Goal: Task Accomplishment & Management: Manage account settings

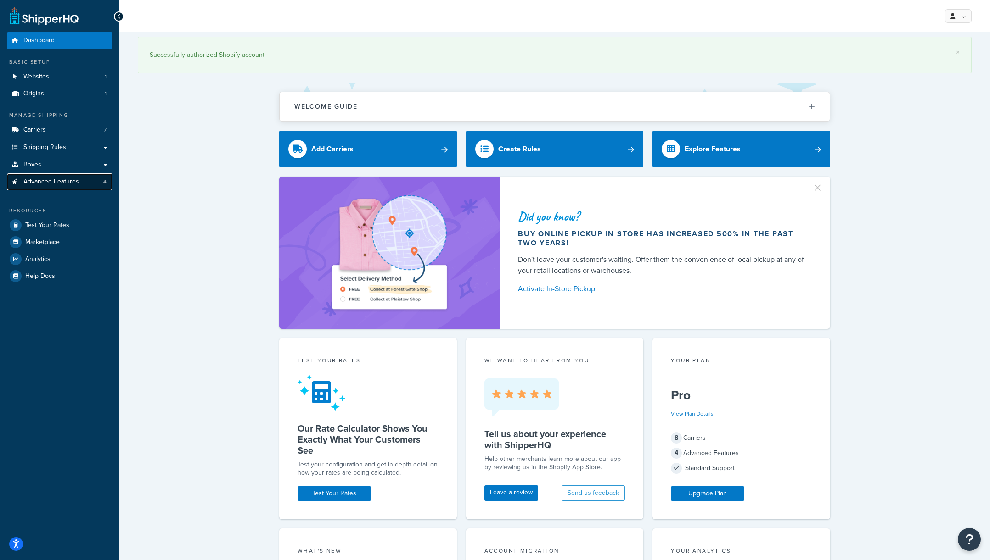
click at [69, 181] on span "Advanced Features" at bounding box center [51, 182] width 56 height 8
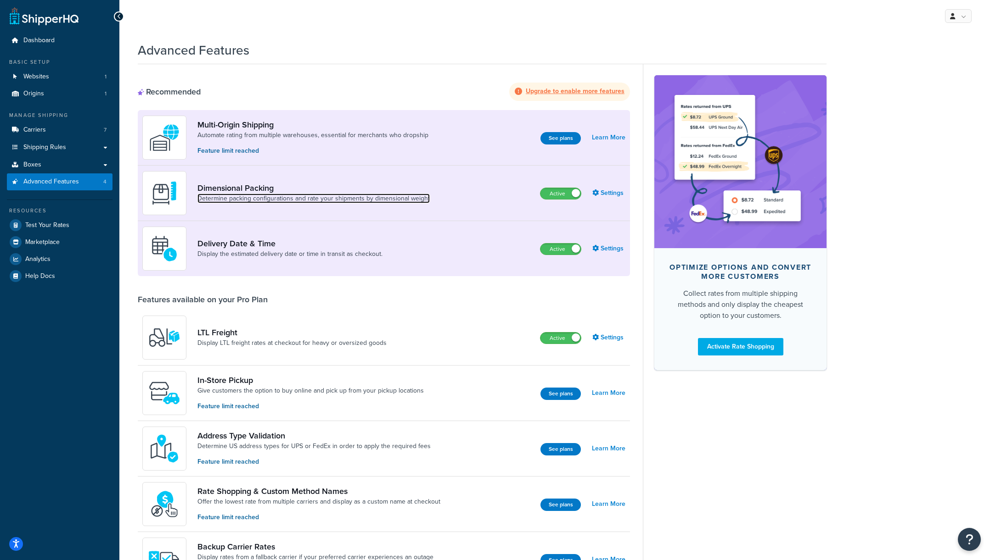
click at [397, 196] on link "Determine packing configurations and rate your shipments by dimensional weight" at bounding box center [313, 198] width 232 height 9
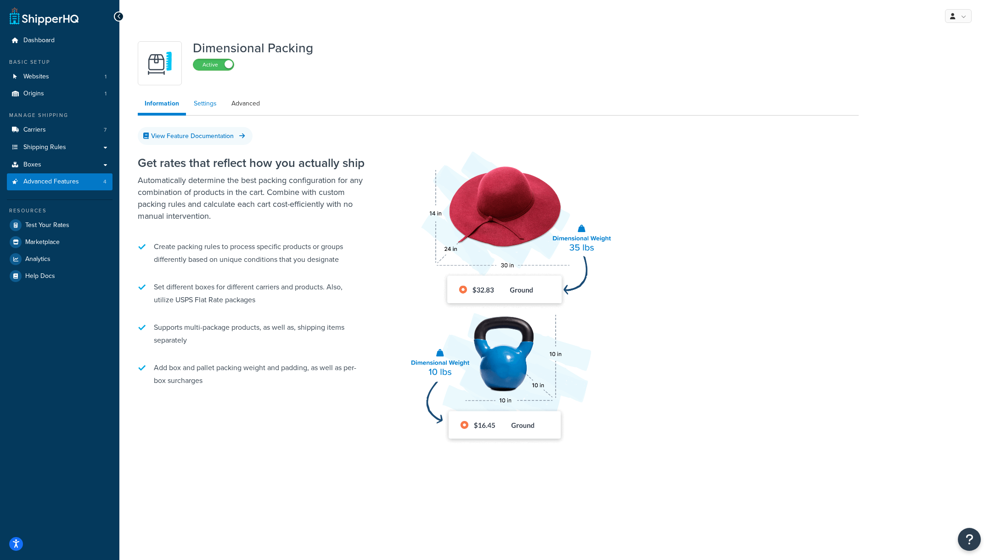
click at [203, 103] on link "Settings" at bounding box center [205, 104] width 37 height 18
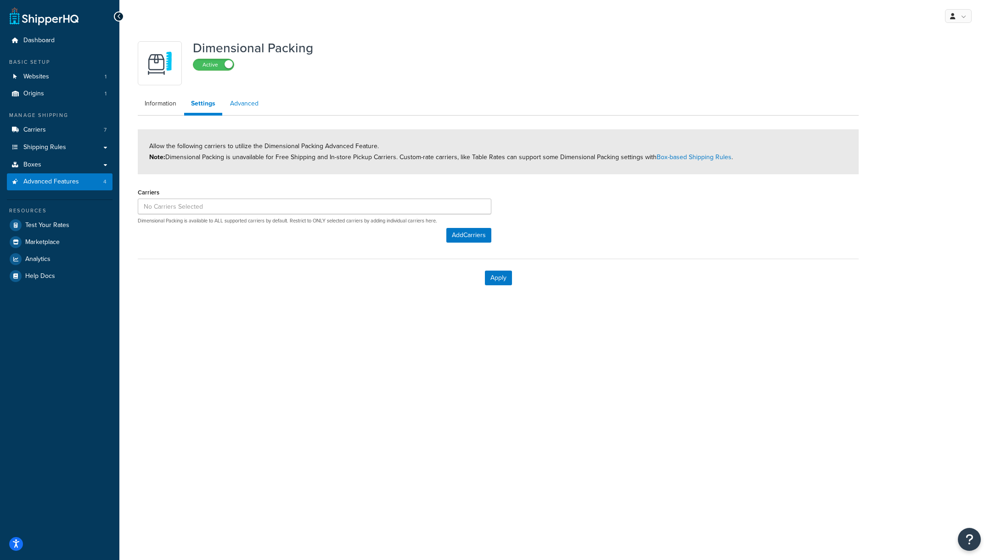
click at [239, 103] on link "Advanced" at bounding box center [244, 104] width 42 height 18
select select "false"
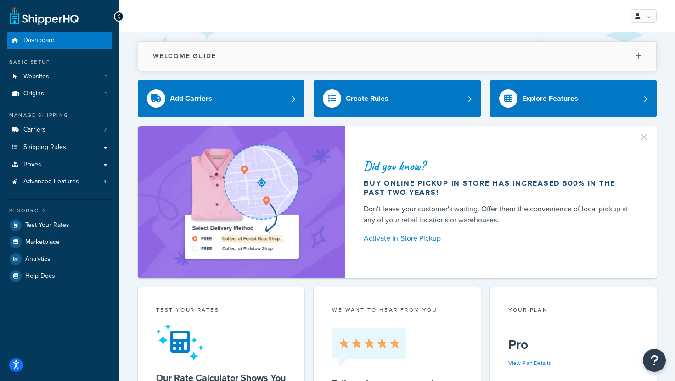
click at [242, 62] on button "Welcome Guide" at bounding box center [397, 56] width 518 height 29
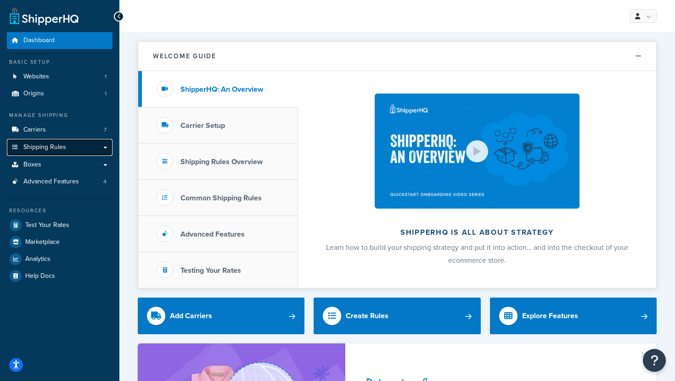
click at [67, 146] on link "Shipping Rules" at bounding box center [60, 147] width 106 height 17
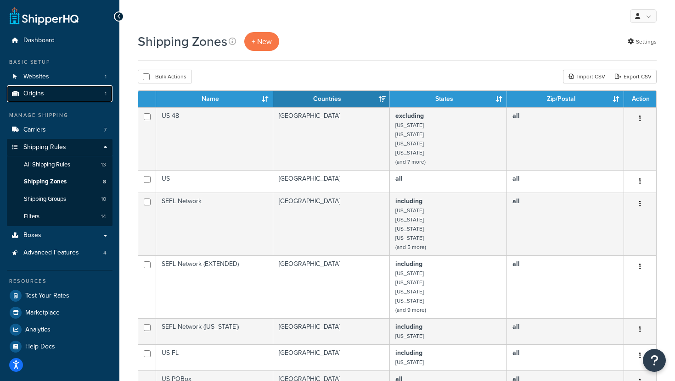
click at [56, 98] on link "Origins 1" at bounding box center [60, 93] width 106 height 17
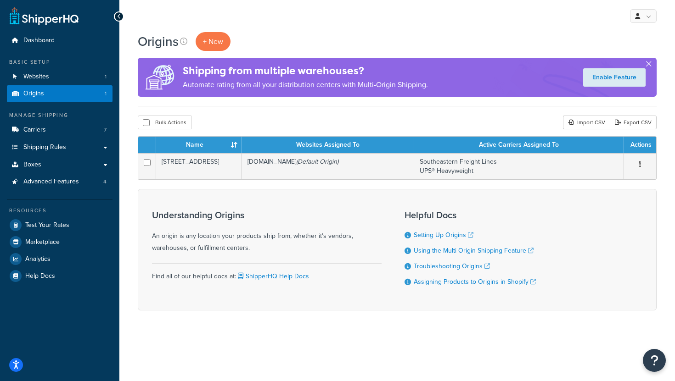
click at [649, 65] on button "button" at bounding box center [648, 66] width 2 height 2
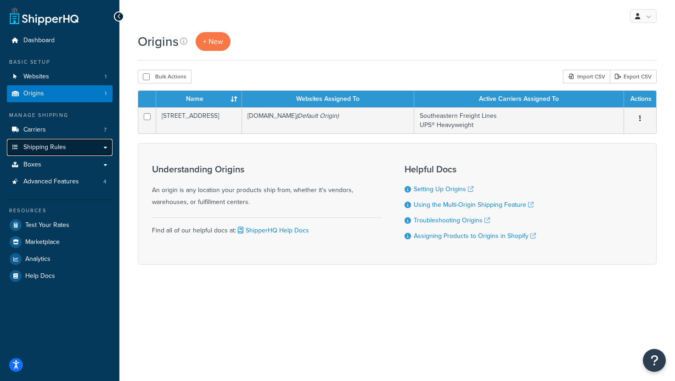
click at [70, 147] on link "Shipping Rules" at bounding box center [60, 147] width 106 height 17
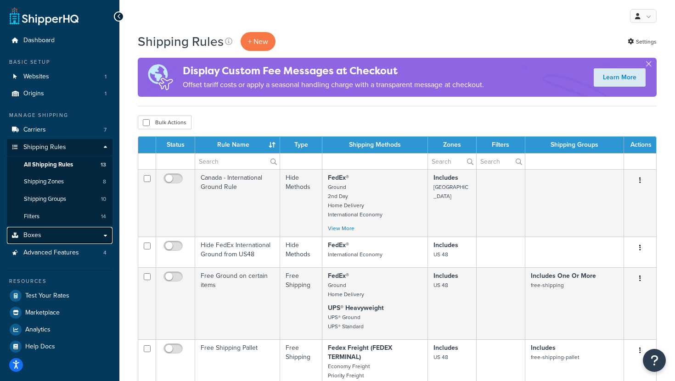
click at [41, 238] on link "Boxes" at bounding box center [60, 235] width 106 height 17
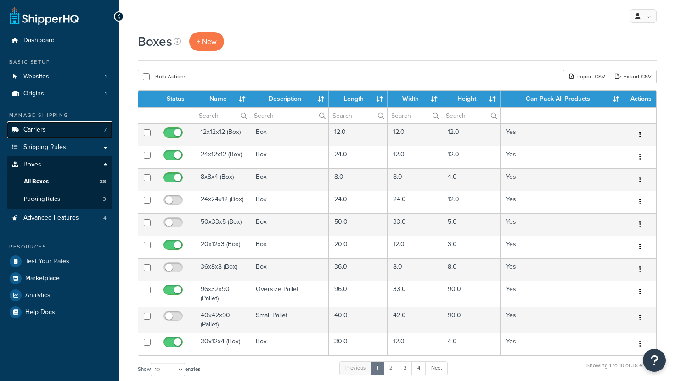
click at [45, 131] on link "Carriers 7" at bounding box center [60, 130] width 106 height 17
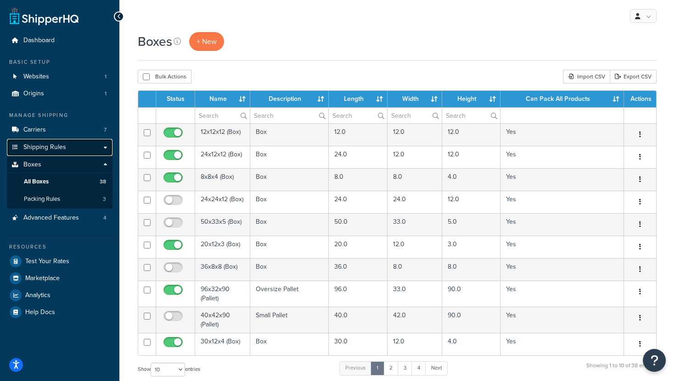
click at [43, 147] on span "Shipping Rules" at bounding box center [44, 148] width 43 height 8
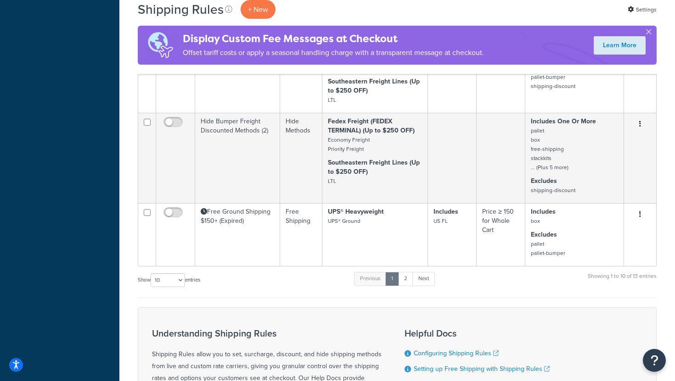
scroll to position [521, 0]
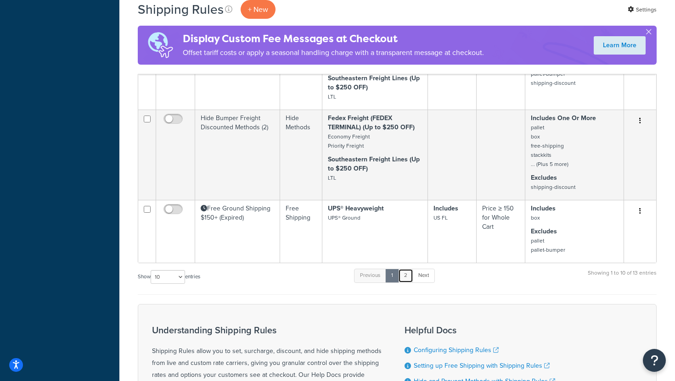
click at [406, 275] on link "2" at bounding box center [405, 276] width 15 height 14
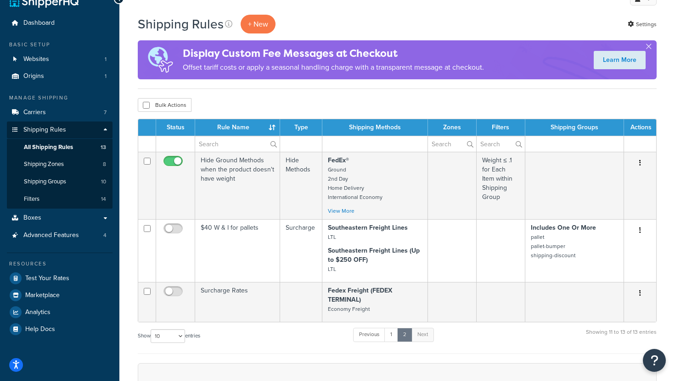
scroll to position [15, 0]
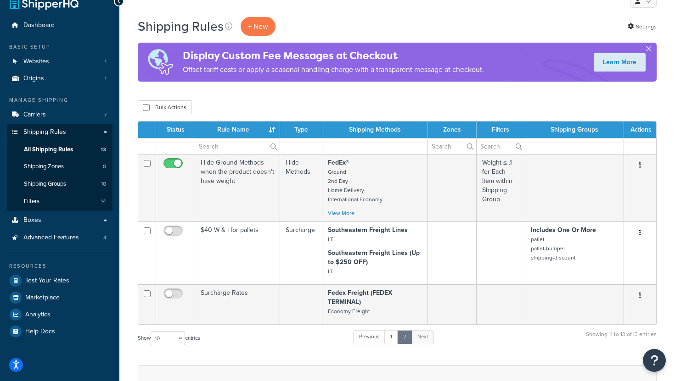
click at [649, 50] on button "button" at bounding box center [648, 51] width 2 height 2
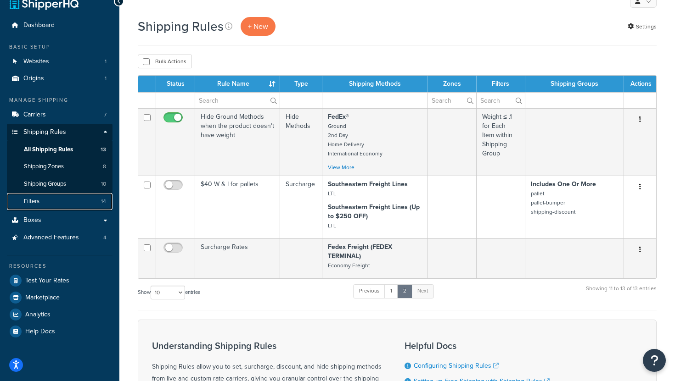
click at [53, 203] on link "Filters 14" at bounding box center [60, 201] width 106 height 17
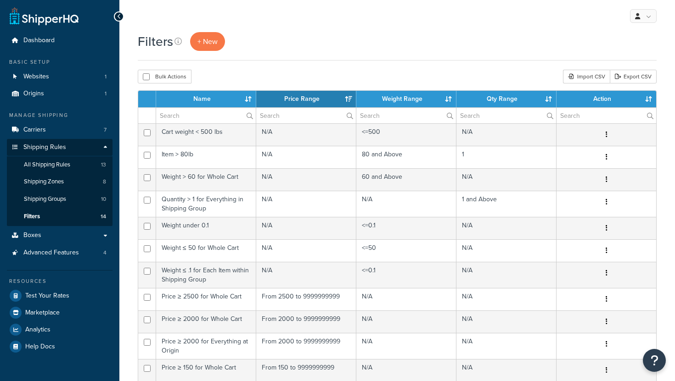
select select "15"
click at [61, 252] on span "Advanced Features" at bounding box center [51, 253] width 56 height 8
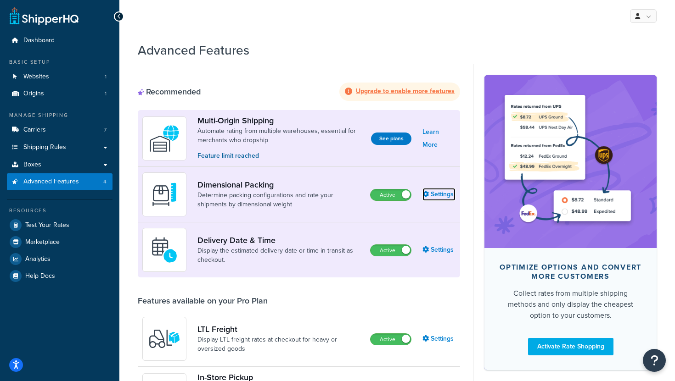
click at [436, 195] on link "Settings" at bounding box center [438, 194] width 33 height 13
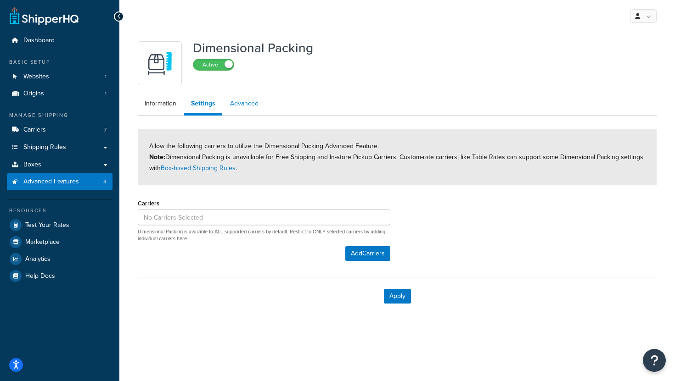
click at [247, 98] on link "Advanced" at bounding box center [244, 104] width 42 height 18
select select "false"
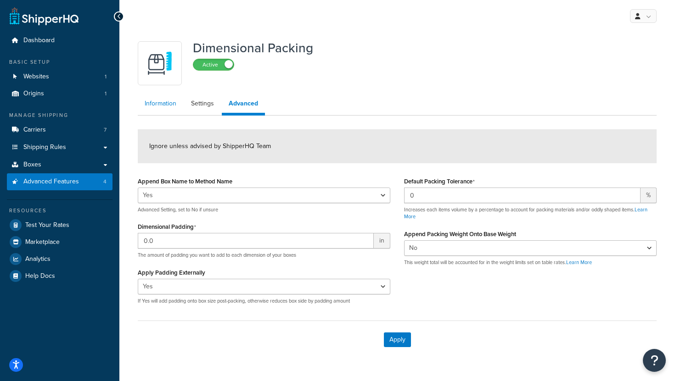
click at [170, 107] on link "Information" at bounding box center [160, 104] width 45 height 18
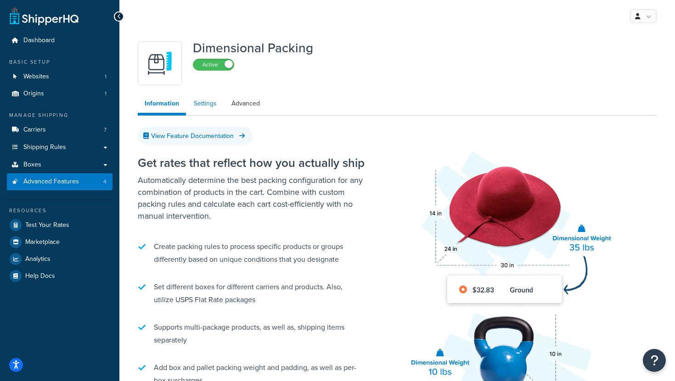
click at [212, 109] on link "Settings" at bounding box center [205, 104] width 37 height 18
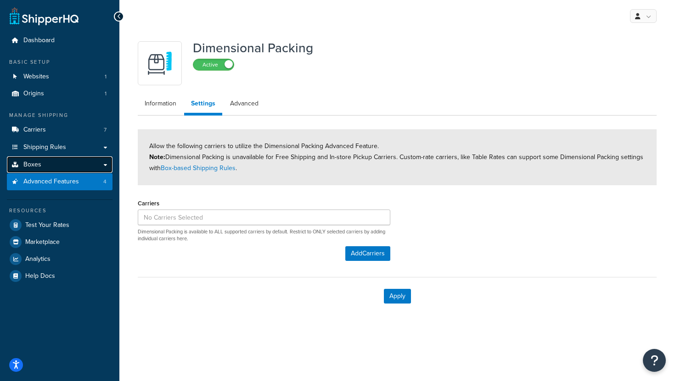
click at [57, 165] on link "Boxes" at bounding box center [60, 165] width 106 height 17
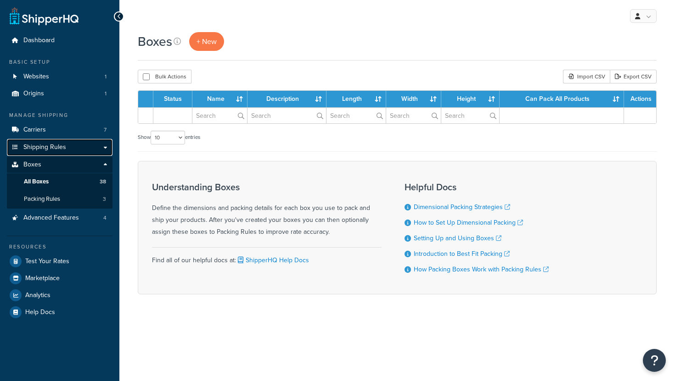
click at [75, 148] on link "Shipping Rules" at bounding box center [60, 147] width 106 height 17
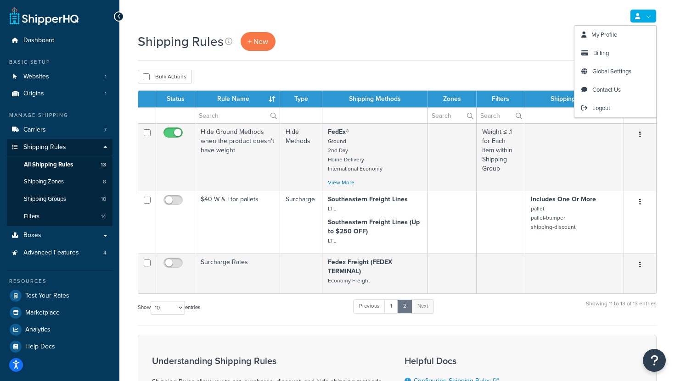
click at [645, 16] on link at bounding box center [643, 16] width 27 height 14
click at [523, 50] on div "Shipping Rules + New Settings" at bounding box center [397, 41] width 519 height 19
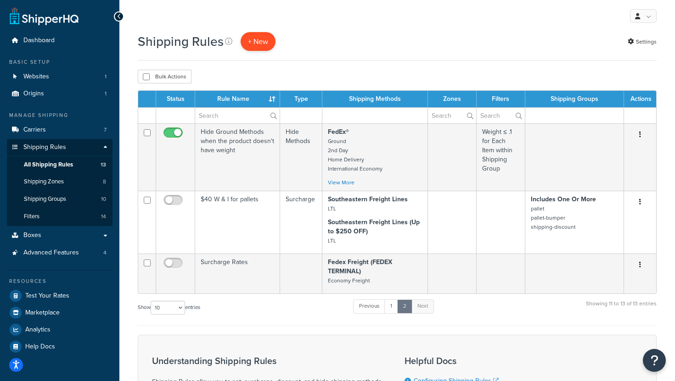
click at [264, 44] on p "+ New" at bounding box center [257, 41] width 35 height 19
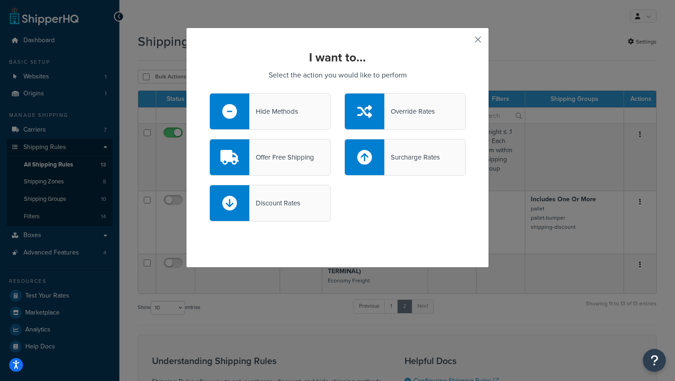
click at [465, 42] on button "button" at bounding box center [464, 43] width 2 height 2
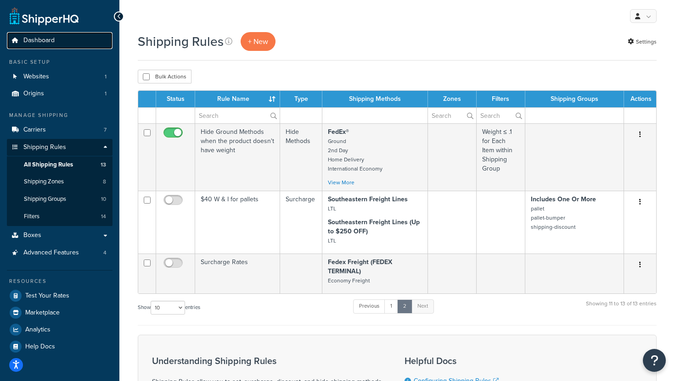
click at [51, 41] on span "Dashboard" at bounding box center [38, 41] width 31 height 8
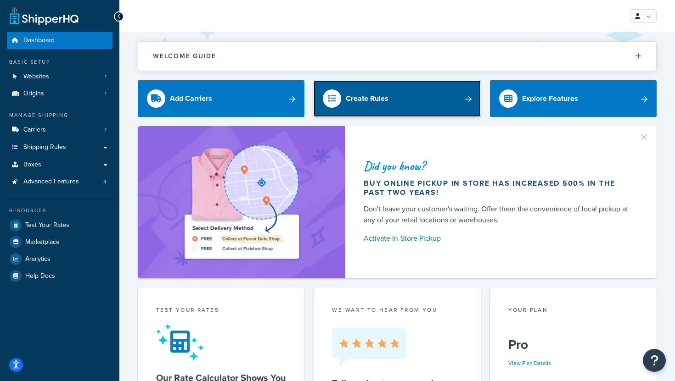
click at [459, 102] on link "Create Rules" at bounding box center [396, 98] width 167 height 37
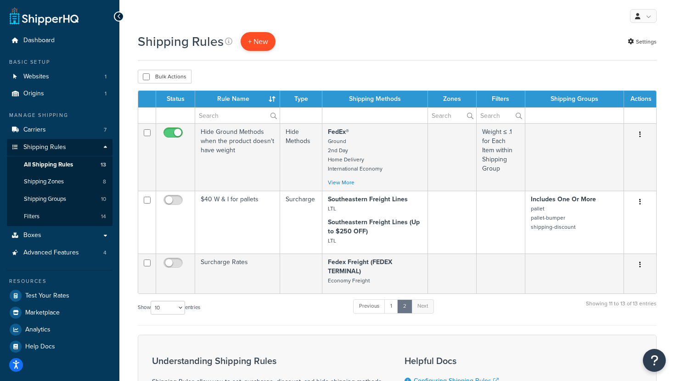
click at [255, 37] on p "+ New" at bounding box center [257, 41] width 35 height 19
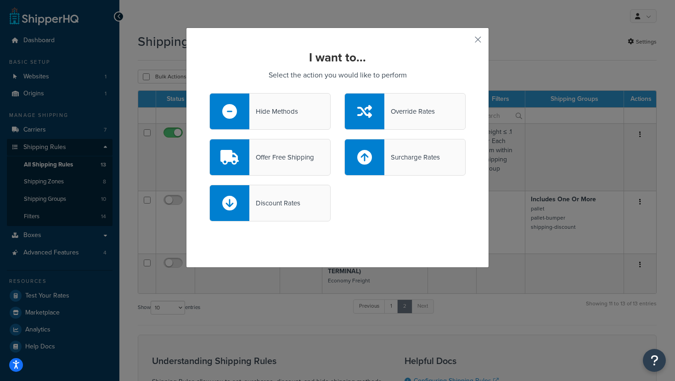
click at [395, 160] on div "Surcharge Rates" at bounding box center [412, 157] width 56 height 13
click at [0, 0] on input "Surcharge Rates" at bounding box center [0, 0] width 0 height 0
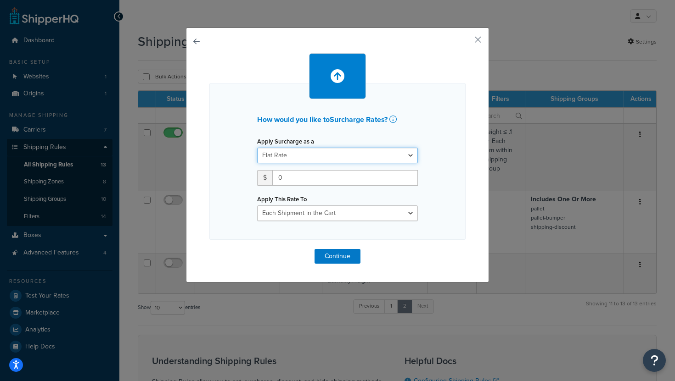
click at [389, 153] on select "Flat Rate Percentage Flat Rate & Percentage" at bounding box center [337, 156] width 161 height 16
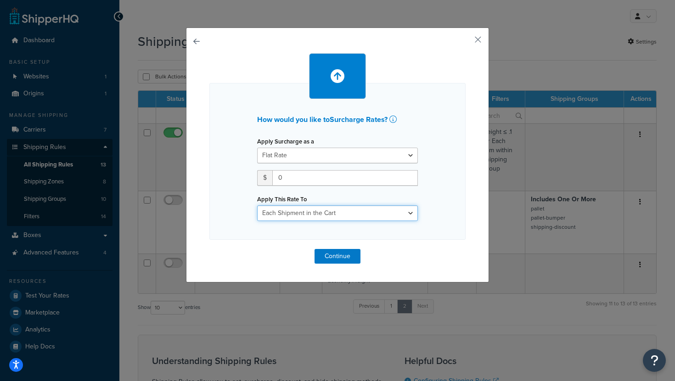
click at [347, 216] on select "Each Shipment in the Cart Each Shipping Group in the Cart Each Item within a Sh…" at bounding box center [337, 214] width 161 height 16
select select "ITEM"
click at [257, 206] on select "Each Shipment in the Cart Each Shipping Group in the Cart Each Item within a Sh…" at bounding box center [337, 214] width 161 height 16
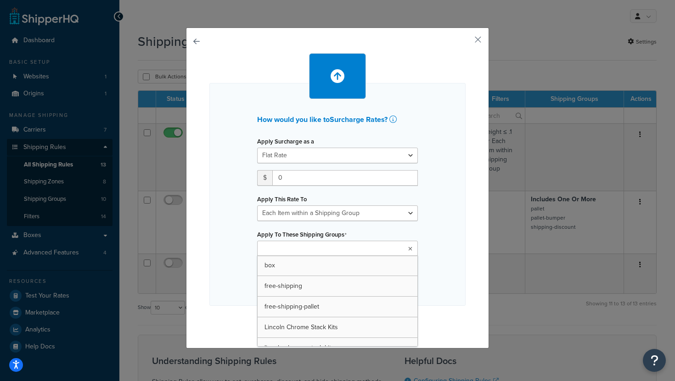
click at [347, 251] on ul at bounding box center [337, 248] width 161 height 15
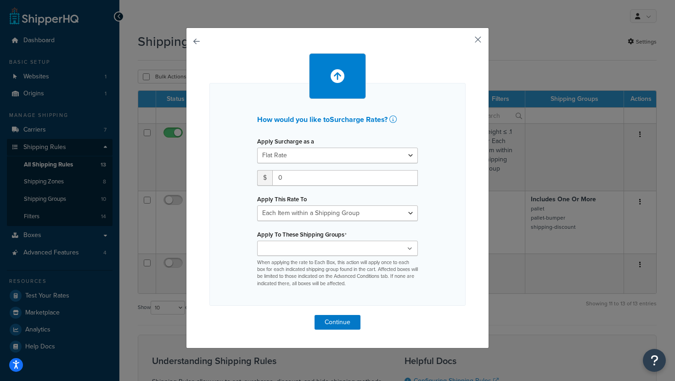
click at [465, 42] on button "button" at bounding box center [464, 43] width 2 height 2
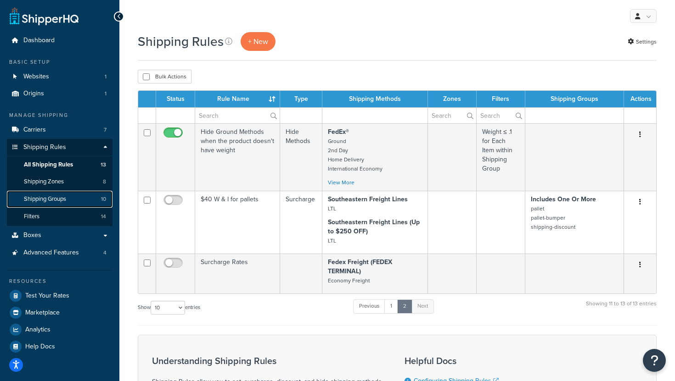
click at [71, 201] on link "Shipping Groups 10" at bounding box center [60, 199] width 106 height 17
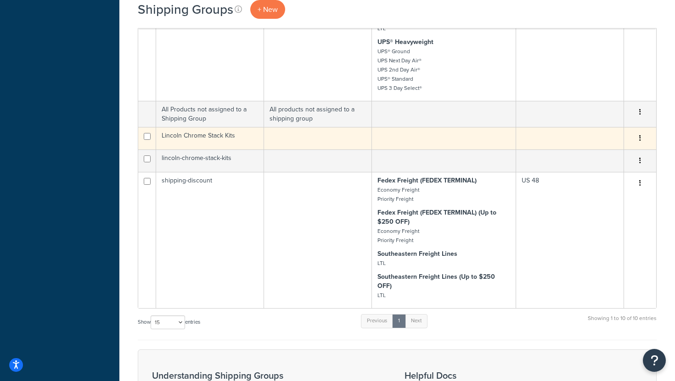
scroll to position [677, 0]
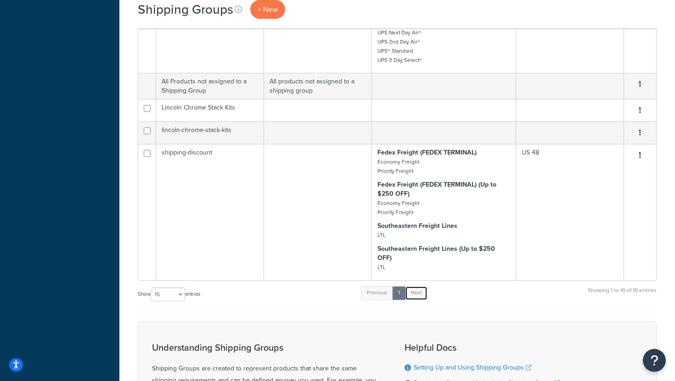
click at [419, 286] on link "Next" at bounding box center [416, 293] width 22 height 14
click at [173, 288] on select "10 15 25 50 100" at bounding box center [168, 295] width 34 height 14
select select "100"
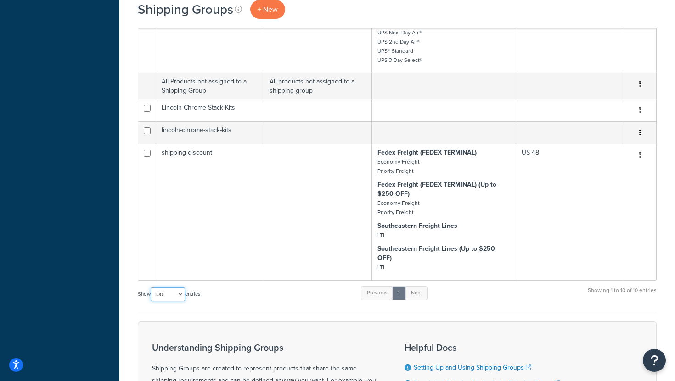
click at [151, 288] on select "10 15 25 50 100" at bounding box center [168, 295] width 34 height 14
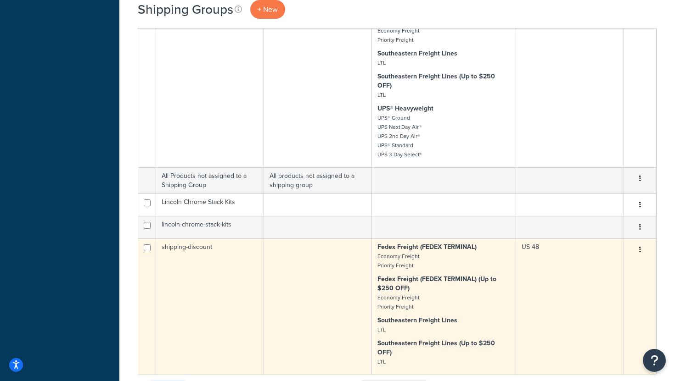
scroll to position [647, 0]
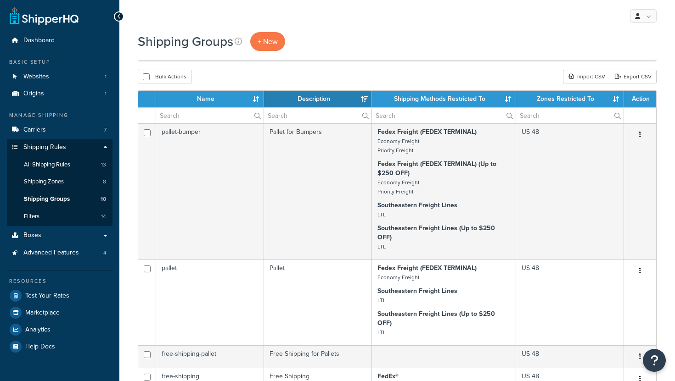
select select "15"
click at [267, 44] on span "+ New" at bounding box center [267, 41] width 20 height 11
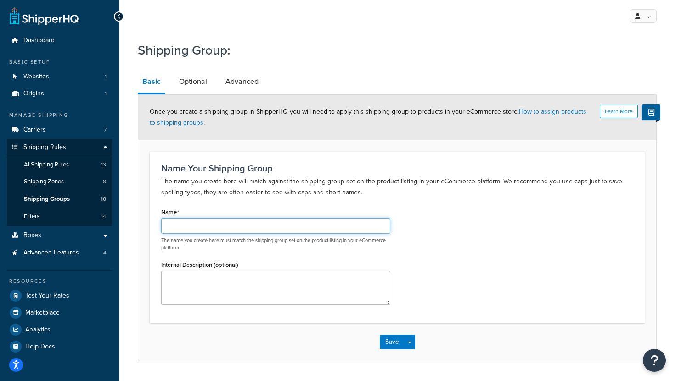
click at [230, 229] on input "Name" at bounding box center [275, 226] width 229 height 16
click at [419, 184] on p "The name you create here will match against the shipping group set on the produ…" at bounding box center [397, 187] width 472 height 22
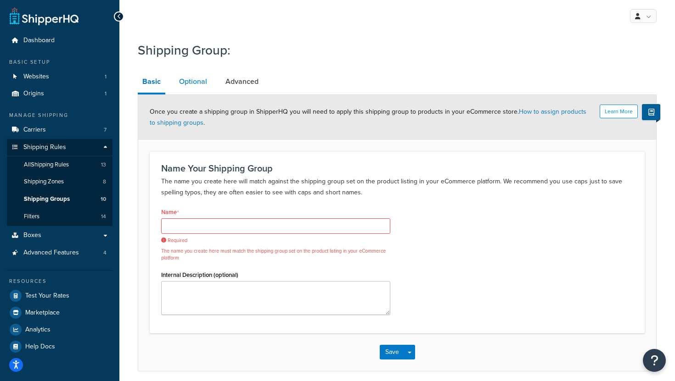
click at [207, 83] on link "Optional" at bounding box center [192, 82] width 37 height 22
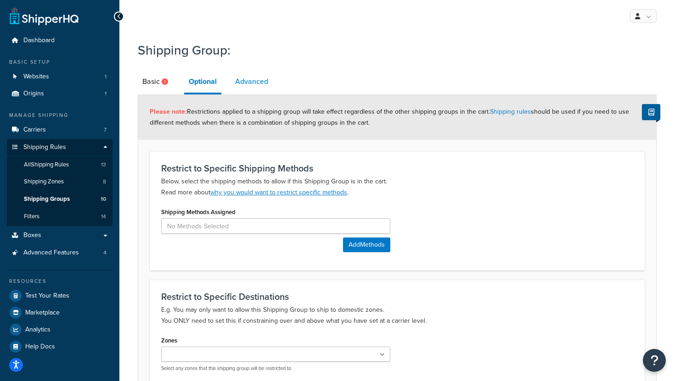
click at [252, 85] on link "Advanced" at bounding box center [251, 82] width 42 height 22
click at [161, 81] on link "Basic" at bounding box center [156, 82] width 37 height 22
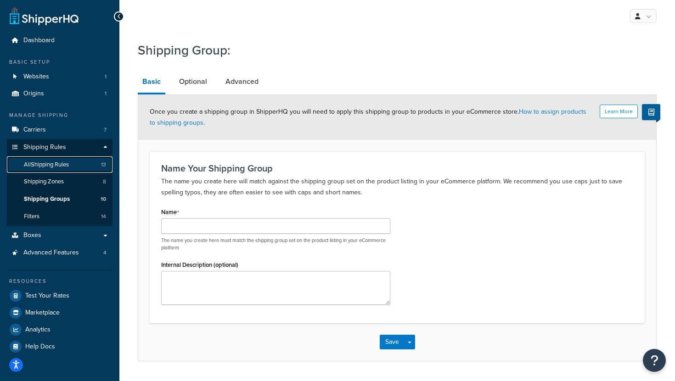
click at [78, 168] on link "All Shipping Rules 13" at bounding box center [60, 165] width 106 height 17
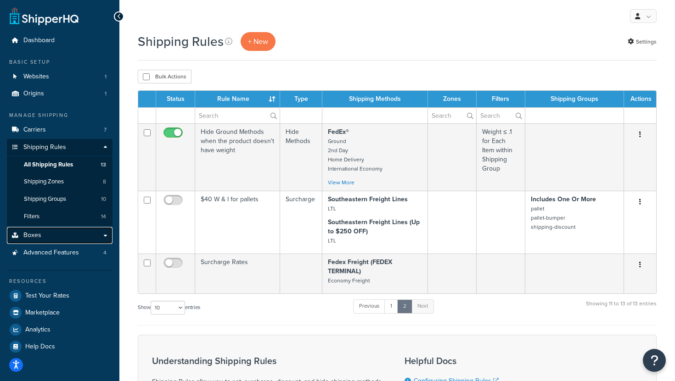
click at [72, 241] on link "Boxes" at bounding box center [60, 235] width 106 height 17
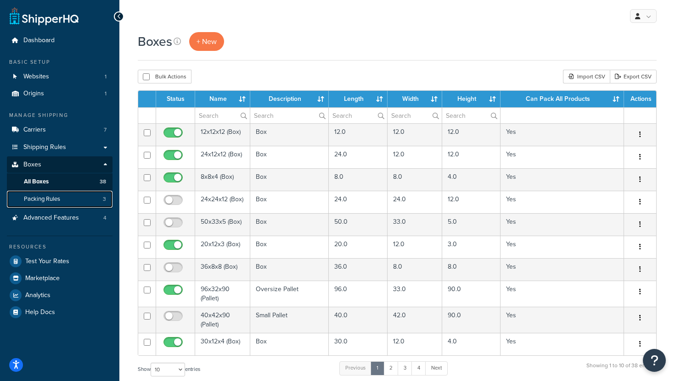
click at [53, 199] on span "Packing Rules" at bounding box center [42, 200] width 36 height 8
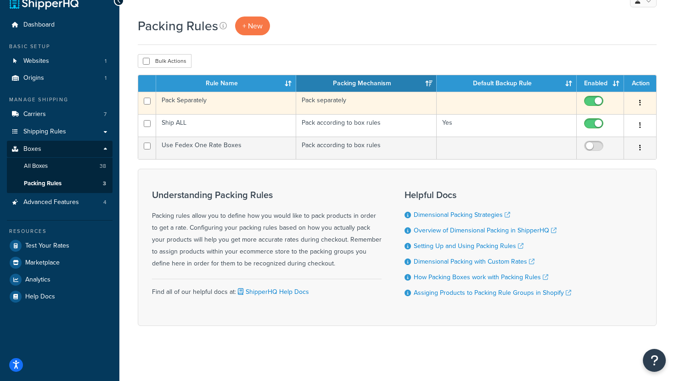
click at [201, 101] on td "Pack Separately" at bounding box center [226, 103] width 140 height 22
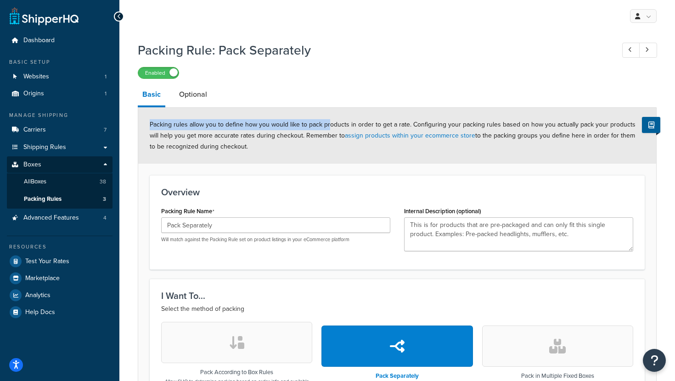
drag, startPoint x: 149, startPoint y: 125, endPoint x: 328, endPoint y: 124, distance: 179.0
click at [328, 124] on span "Packing rules allow you to define how you would like to pack products in order …" at bounding box center [393, 136] width 486 height 32
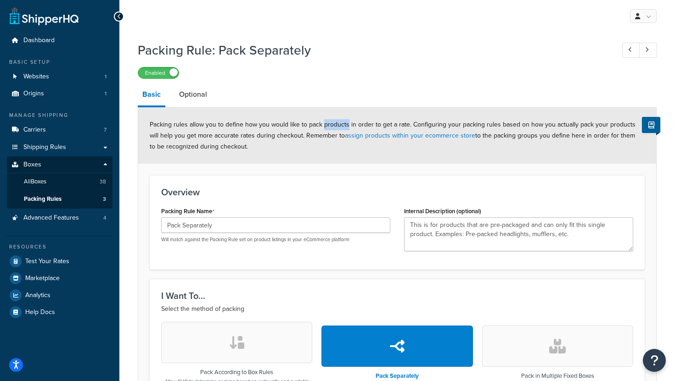
click at [328, 124] on span "Packing rules allow you to define how you would like to pack products in order …" at bounding box center [393, 136] width 486 height 32
click at [360, 127] on span "Packing rules allow you to define how you would like to pack products in order …" at bounding box center [393, 136] width 486 height 32
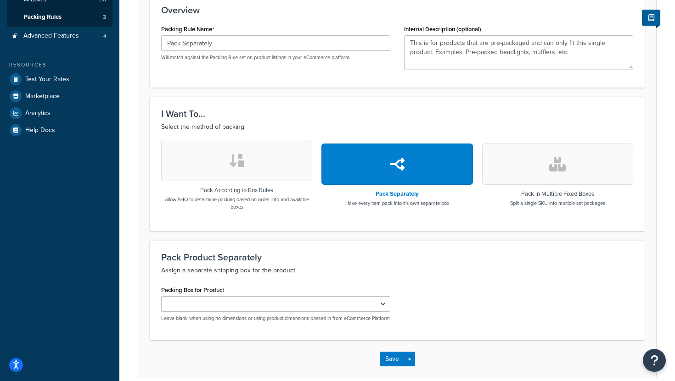
scroll to position [190, 0]
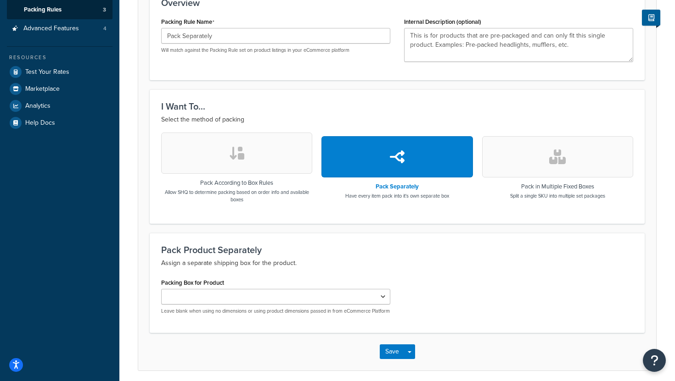
click at [281, 147] on button "button" at bounding box center [236, 153] width 151 height 41
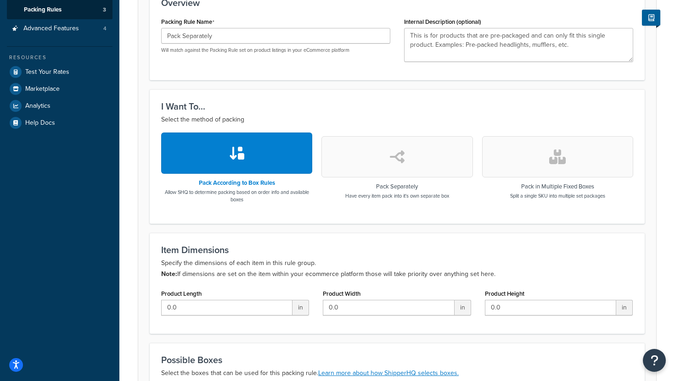
click at [352, 149] on button "button" at bounding box center [396, 156] width 151 height 41
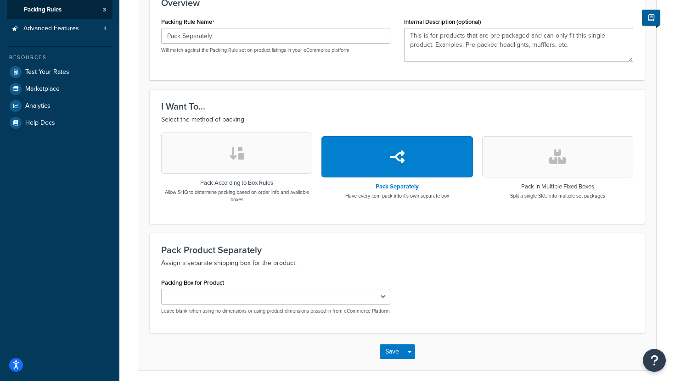
click at [546, 157] on button "button" at bounding box center [557, 156] width 151 height 41
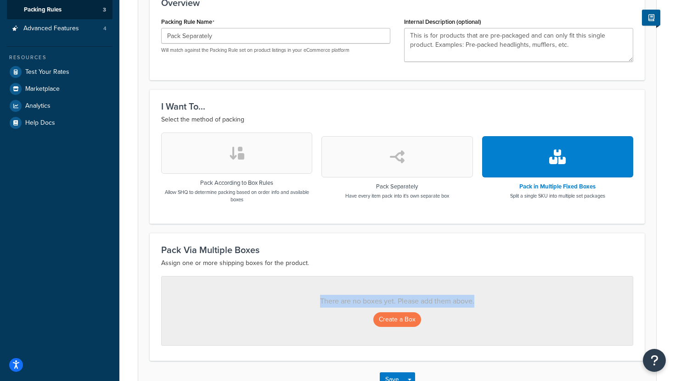
drag, startPoint x: 321, startPoint y: 302, endPoint x: 480, endPoint y: 299, distance: 158.4
click at [480, 299] on p "There are no boxes yet. Please add them above." at bounding box center [397, 301] width 434 height 13
click at [412, 163] on button "button" at bounding box center [396, 156] width 151 height 41
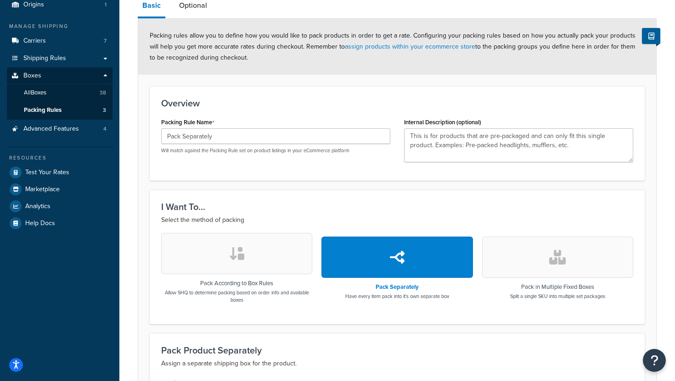
scroll to position [0, 0]
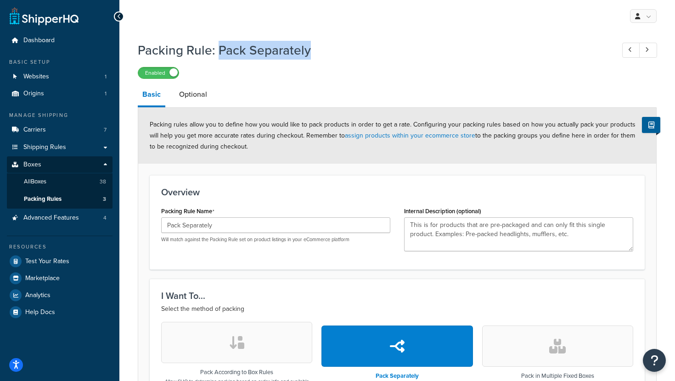
drag, startPoint x: 219, startPoint y: 48, endPoint x: 330, endPoint y: 48, distance: 110.6
click at [330, 48] on h1 "Packing Rule: Pack Separately" at bounding box center [371, 50] width 467 height 18
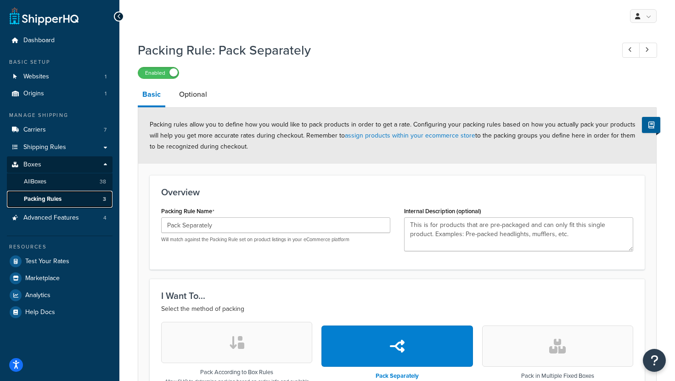
click at [65, 204] on link "Packing Rules 3" at bounding box center [60, 199] width 106 height 17
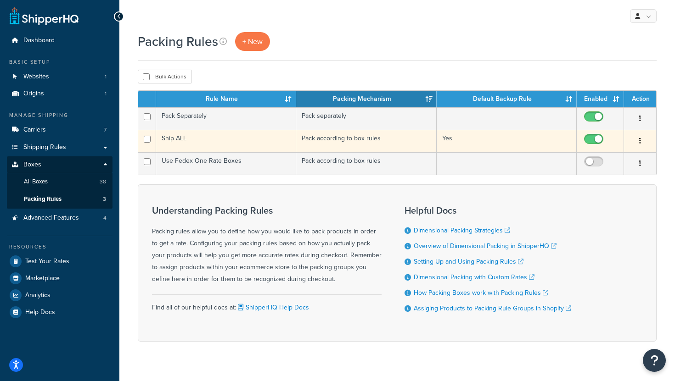
click at [368, 139] on td "Pack according to box rules" at bounding box center [366, 141] width 140 height 22
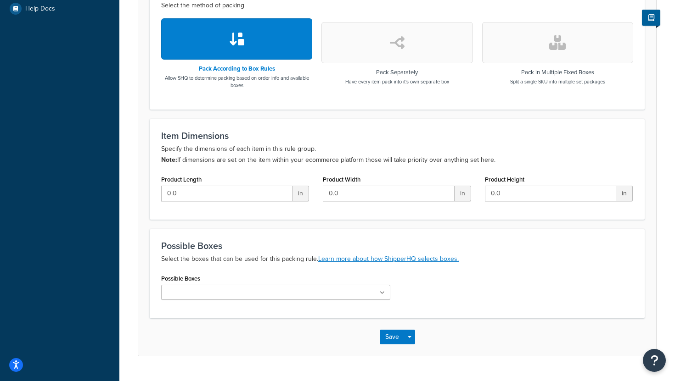
scroll to position [325, 0]
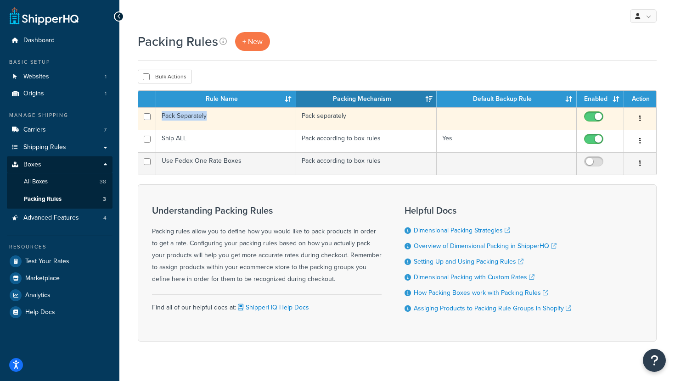
drag, startPoint x: 159, startPoint y: 117, endPoint x: 226, endPoint y: 119, distance: 67.5
click at [226, 119] on td "Pack Separately" at bounding box center [226, 118] width 140 height 22
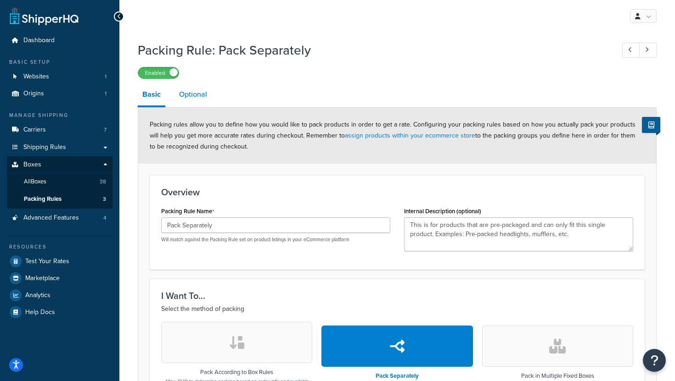
click at [193, 102] on link "Optional" at bounding box center [192, 95] width 37 height 22
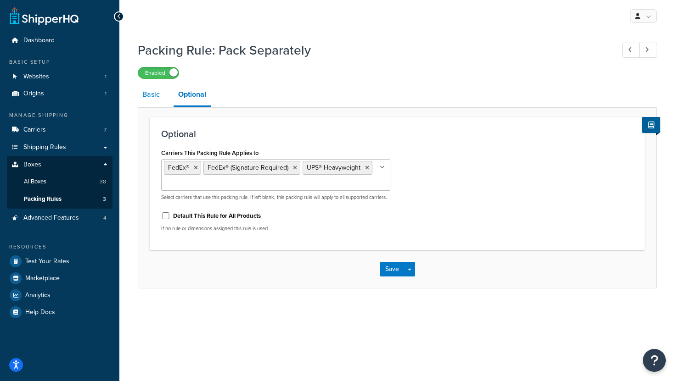
click at [152, 98] on link "Basic" at bounding box center [151, 95] width 27 height 22
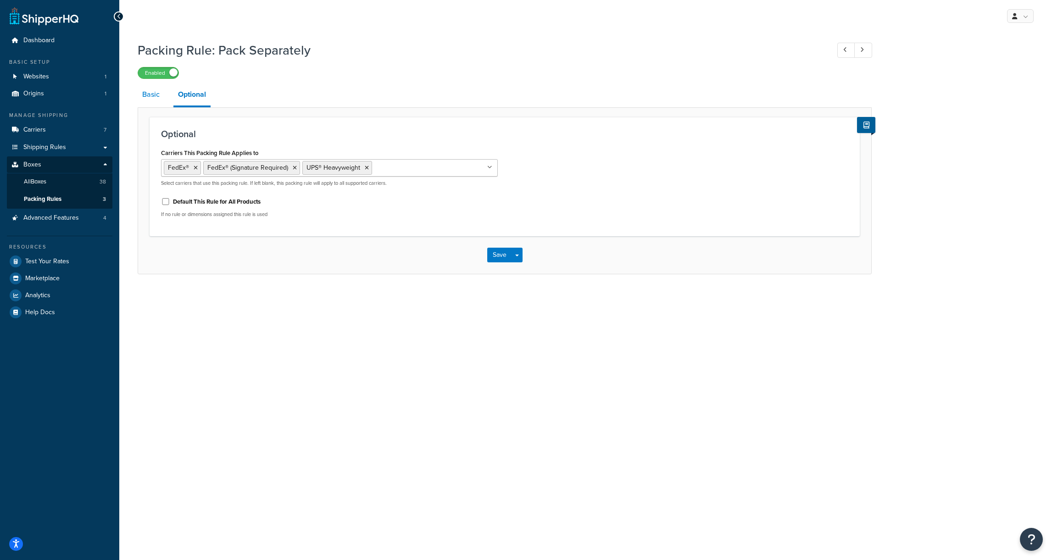
click at [151, 101] on link "Basic" at bounding box center [151, 95] width 27 height 22
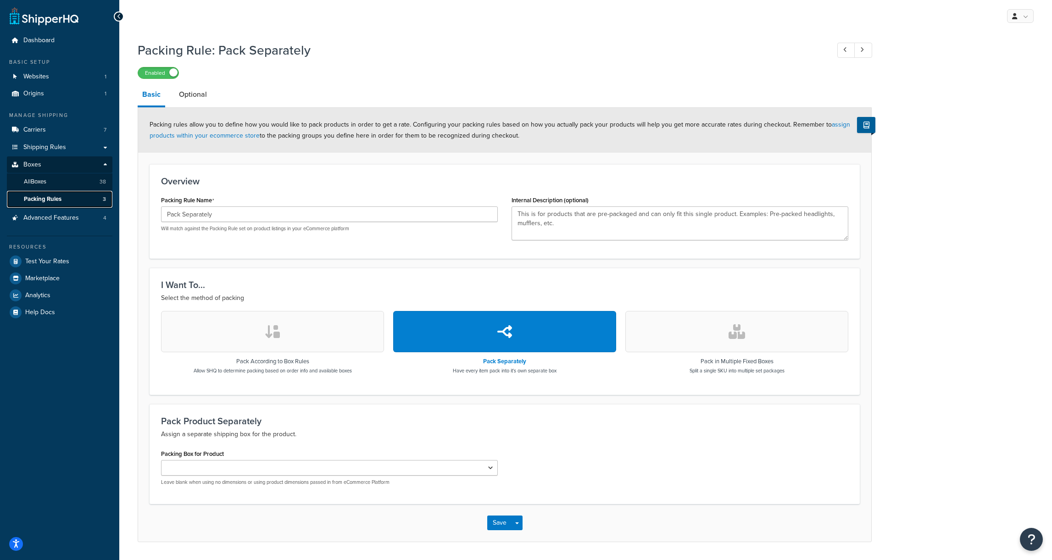
click at [61, 196] on span "Packing Rules" at bounding box center [43, 200] width 38 height 8
